Goal: Check status: Check status

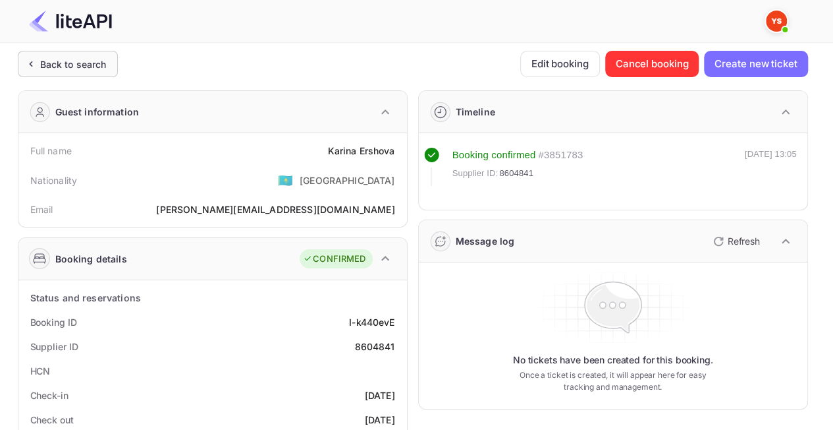
click at [70, 69] on div "Back to search" at bounding box center [73, 64] width 67 height 14
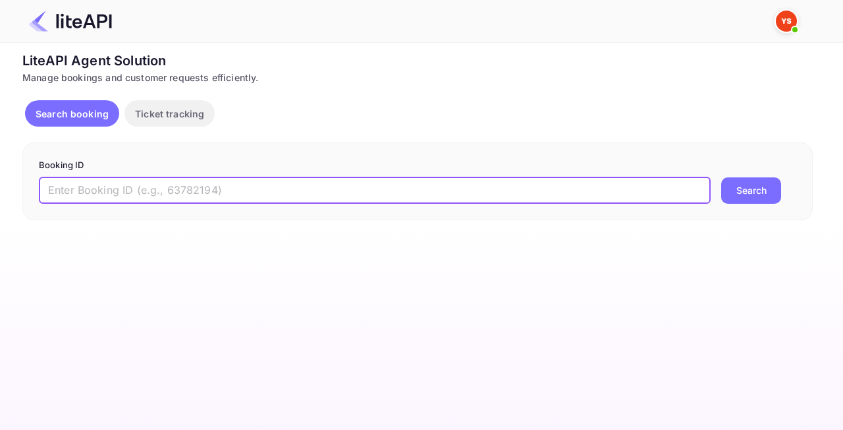
click at [254, 190] on input "text" at bounding box center [375, 190] width 672 height 26
paste input "8971841"
type input "8971841"
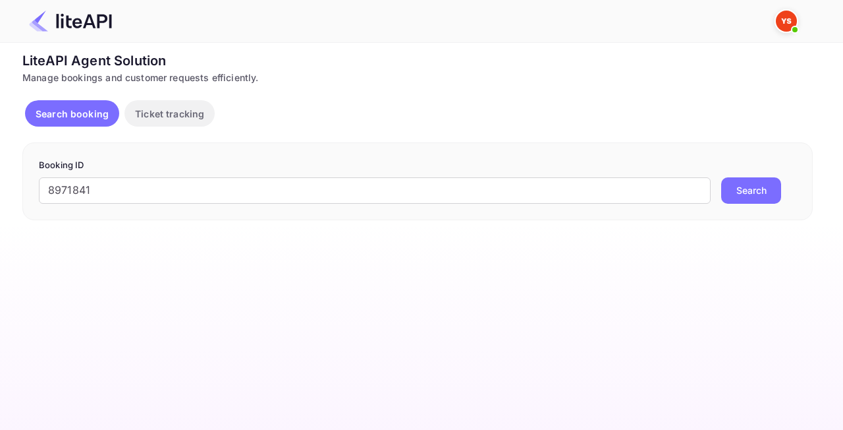
click at [721, 198] on button "Search" at bounding box center [751, 190] width 60 height 26
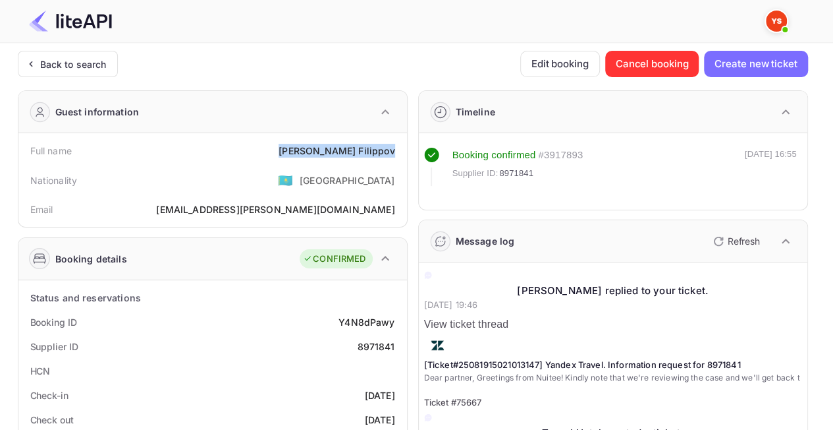
drag, startPoint x: 391, startPoint y: 151, endPoint x: 326, endPoint y: 151, distance: 65.2
click at [326, 151] on div "Full name [PERSON_NAME]" at bounding box center [213, 150] width 378 height 24
click at [314, 184] on div "Nationality 🇰🇿 [DEMOGRAPHIC_DATA]" at bounding box center [213, 180] width 378 height 34
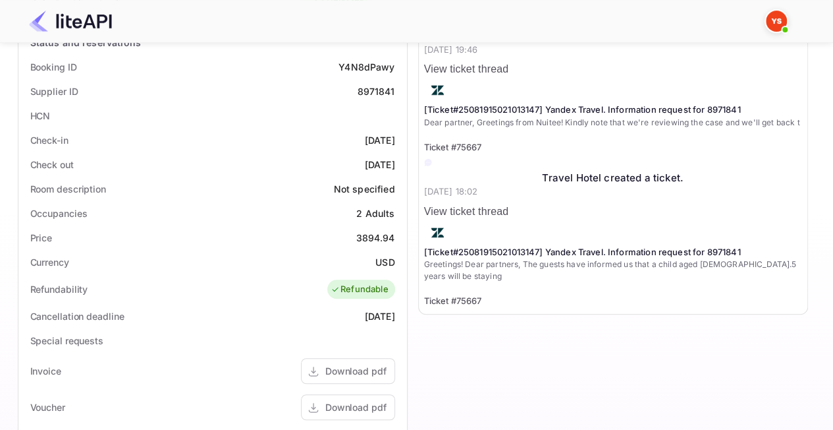
scroll to position [258, 0]
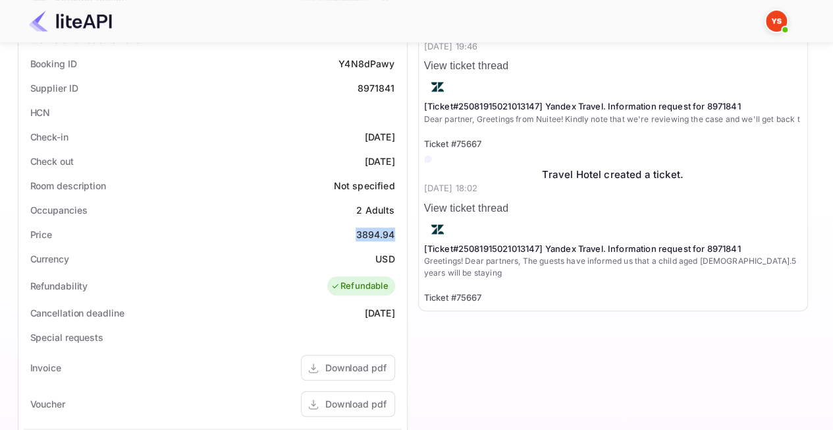
drag, startPoint x: 395, startPoint y: 233, endPoint x: 350, endPoint y: 233, distance: 44.8
click at [350, 233] on div "Price 3894.94" at bounding box center [213, 234] width 378 height 24
copy div "3894.94"
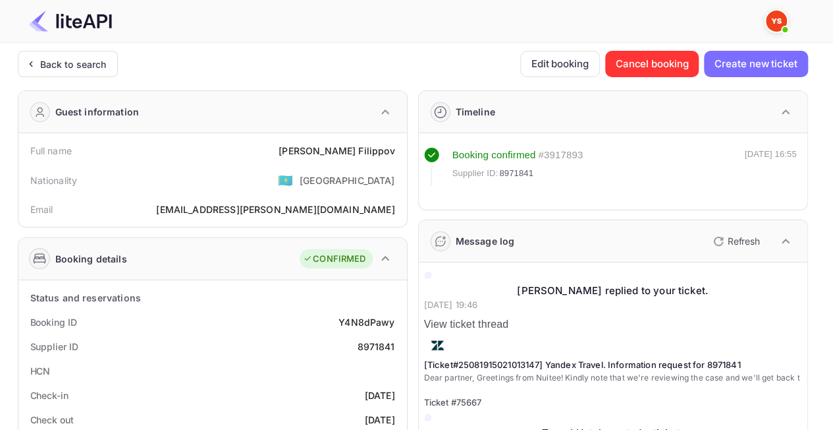
click at [63, 62] on div "Back to search" at bounding box center [73, 64] width 67 height 14
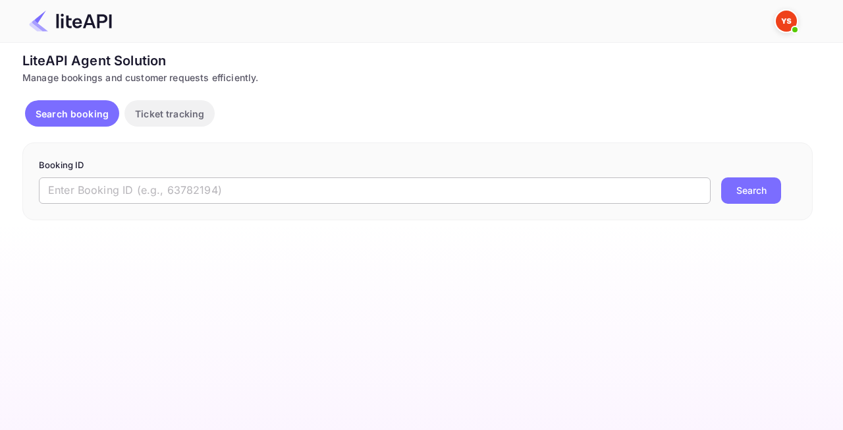
click at [224, 187] on input "text" at bounding box center [375, 190] width 672 height 26
paste input "8931713"
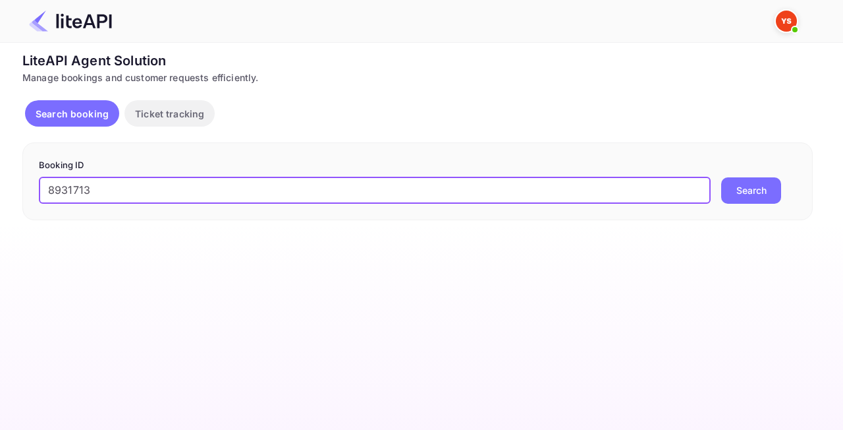
type input "8931713"
click at [772, 196] on button "Search" at bounding box center [751, 190] width 60 height 26
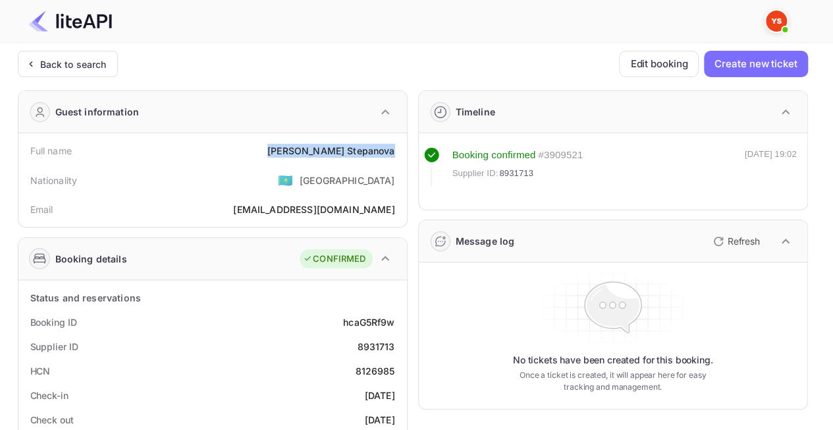
drag, startPoint x: 395, startPoint y: 152, endPoint x: 275, endPoint y: 151, distance: 119.2
click at [275, 151] on div "Full name [PERSON_NAME]" at bounding box center [213, 150] width 378 height 24
copy div "[PERSON_NAME]"
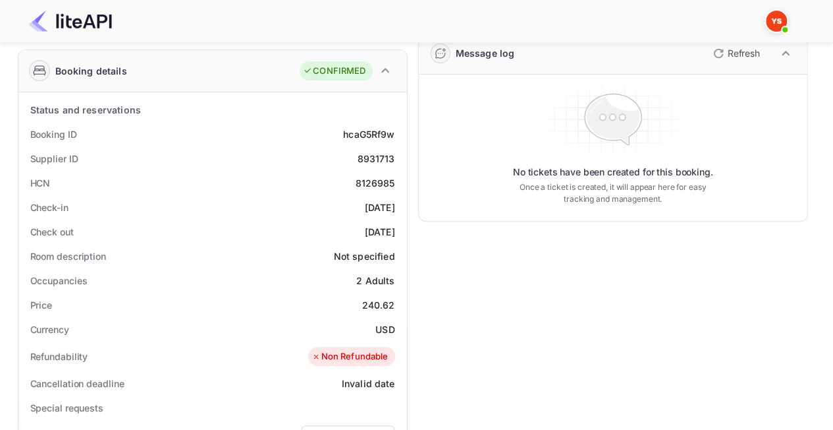
scroll to position [188, 0]
drag, startPoint x: 354, startPoint y: 302, endPoint x: 404, endPoint y: 308, distance: 49.8
click at [404, 308] on div "Status and reservations Booking ID hcaG5Rf9w Supplier ID 8931713 HCN 8126985 Ch…" at bounding box center [212, 418] width 389 height 653
copy div "240.62"
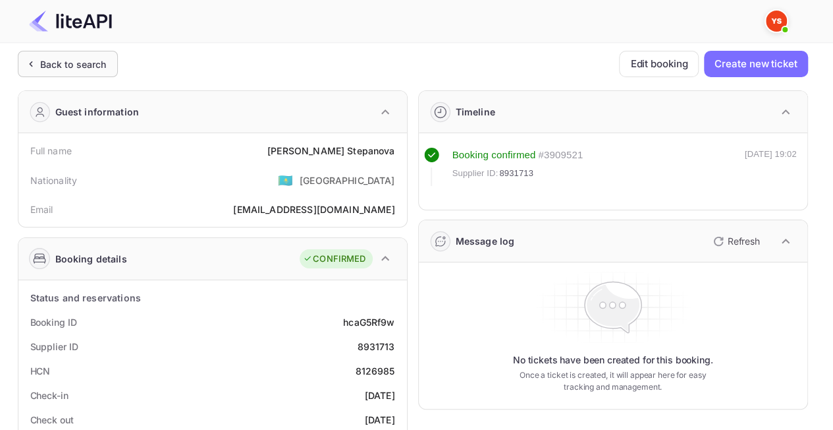
click at [56, 62] on div "Back to search" at bounding box center [73, 64] width 67 height 14
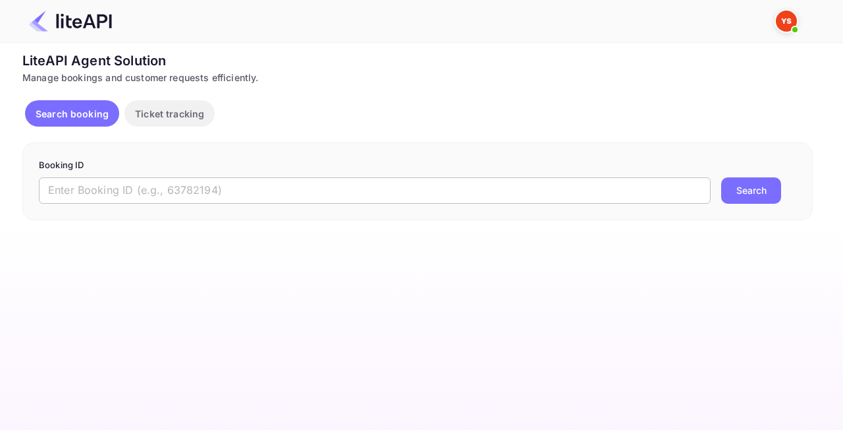
click at [254, 186] on input "text" at bounding box center [375, 190] width 672 height 26
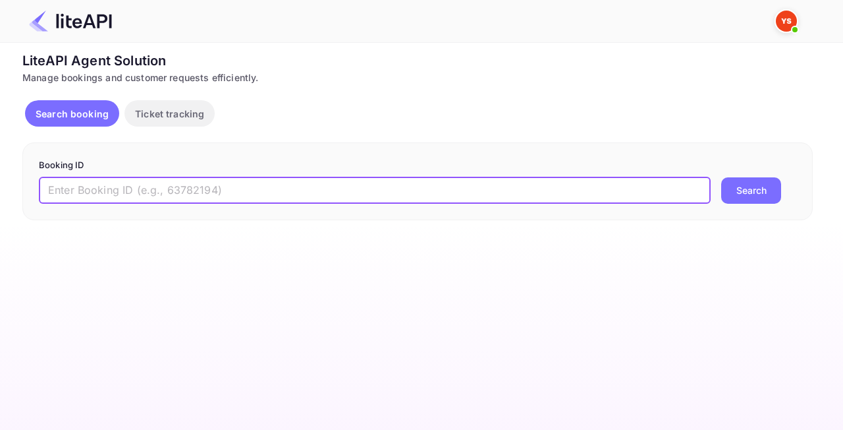
paste input "8967859"
type input "8967859"
click at [766, 181] on button "Search" at bounding box center [751, 190] width 60 height 26
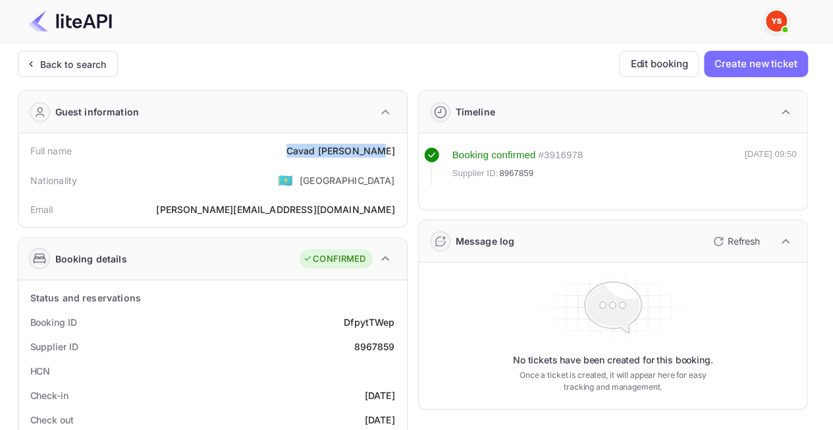
drag, startPoint x: 405, startPoint y: 152, endPoint x: 308, endPoint y: 148, distance: 96.2
click at [306, 140] on div "Full name [PERSON_NAME] Nationality 🇰🇿 [DEMOGRAPHIC_DATA] [PERSON_NAME] [PERSON…" at bounding box center [212, 180] width 389 height 94
copy div "[PERSON_NAME]"
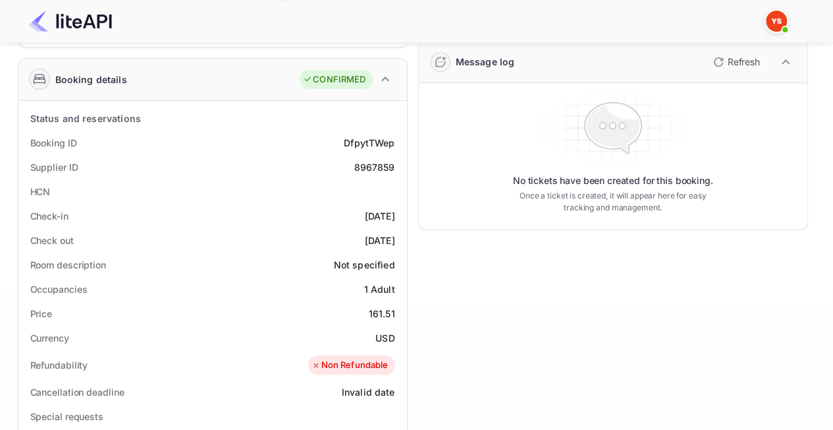
scroll to position [183, 0]
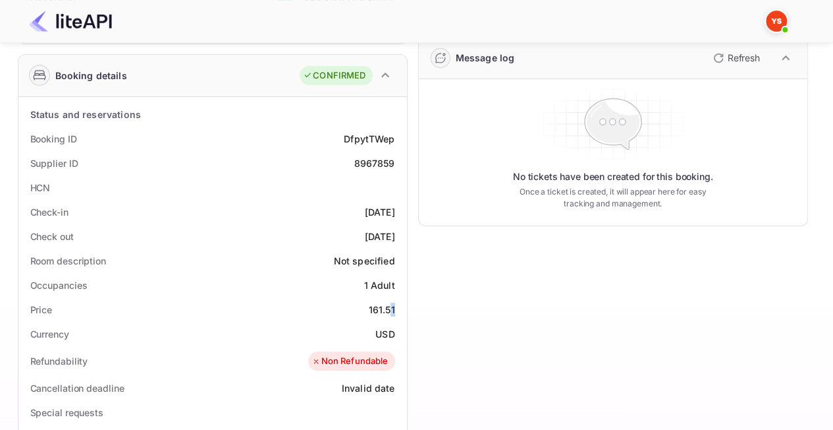
click at [397, 305] on div "Price 161.51" at bounding box center [213, 309] width 378 height 24
click at [395, 305] on div "Price 161.51" at bounding box center [213, 309] width 378 height 24
drag, startPoint x: 390, startPoint y: 306, endPoint x: 369, endPoint y: 308, distance: 21.2
click at [369, 308] on div "Price 161.51" at bounding box center [213, 309] width 378 height 24
copy div "161.51"
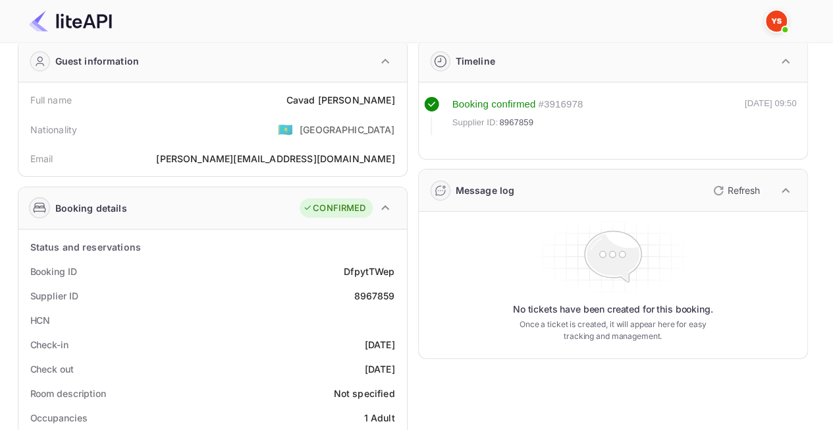
scroll to position [0, 0]
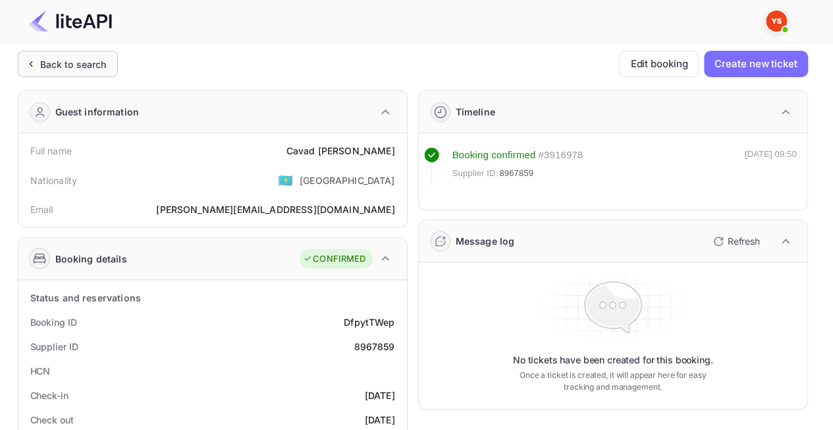
click at [59, 61] on div "Back to search" at bounding box center [73, 64] width 67 height 14
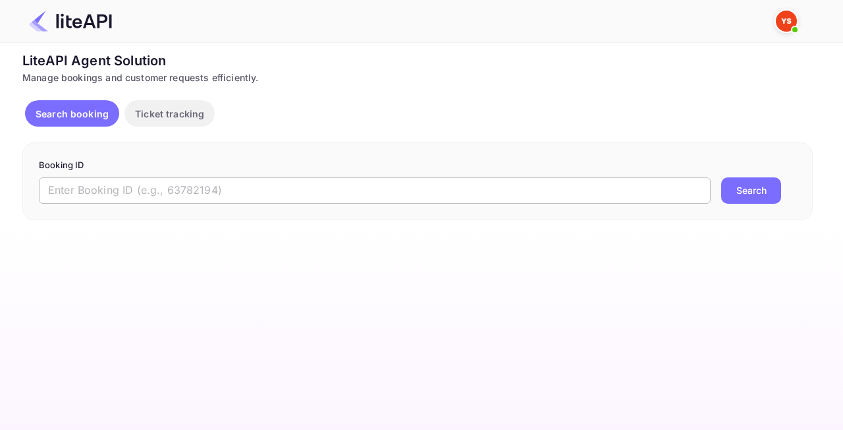
click at [411, 188] on input "text" at bounding box center [375, 190] width 672 height 26
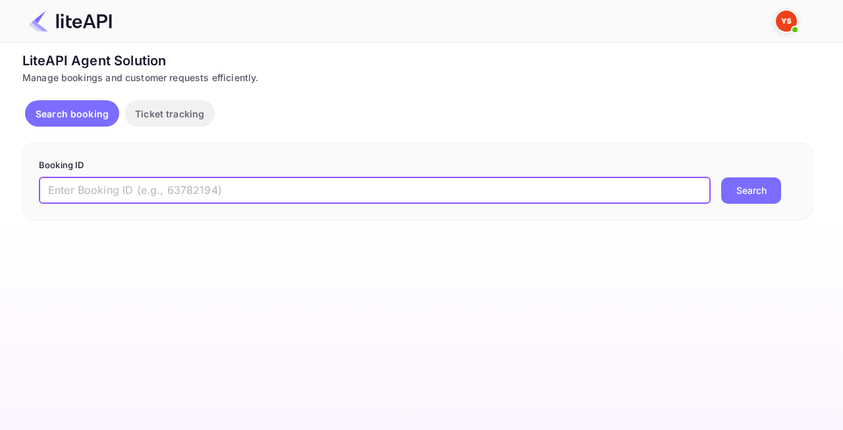
paste input "8156474"
type input "8156474"
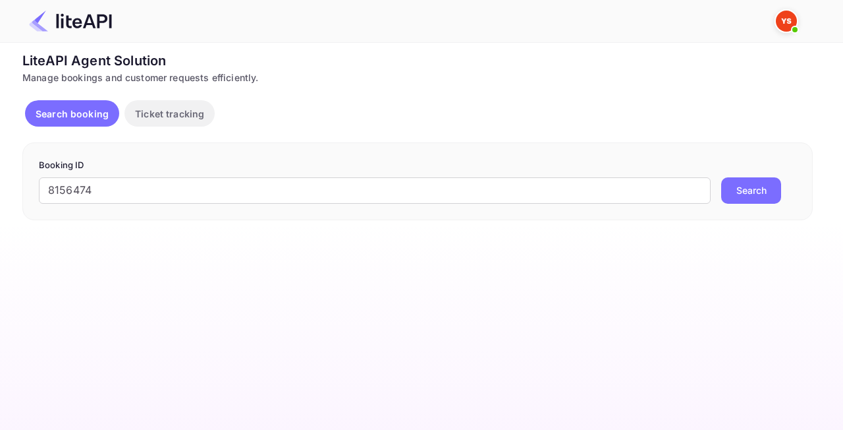
click at [733, 195] on button "Search" at bounding box center [751, 190] width 60 height 26
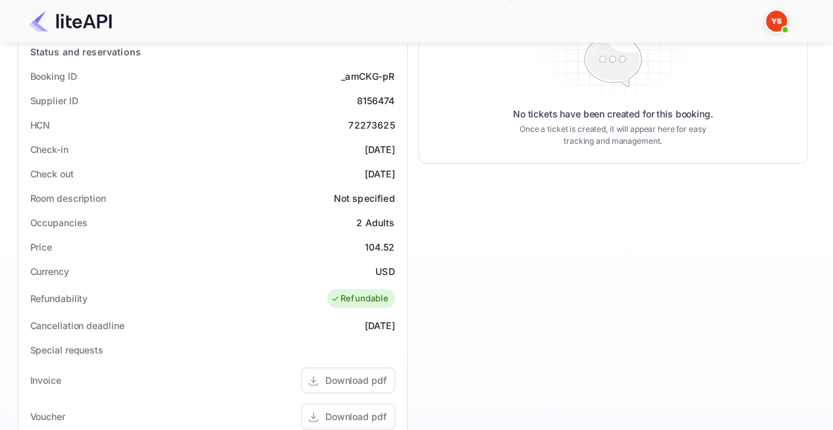
scroll to position [247, 0]
drag, startPoint x: 362, startPoint y: 242, endPoint x: 402, endPoint y: 244, distance: 39.6
click at [403, 244] on div "Status and reservations Booking ID _amCKG-pR Supplier ID 8156474 HCN 72273625 C…" at bounding box center [212, 359] width 389 height 653
copy div "104.52"
